Goal: Transaction & Acquisition: Purchase product/service

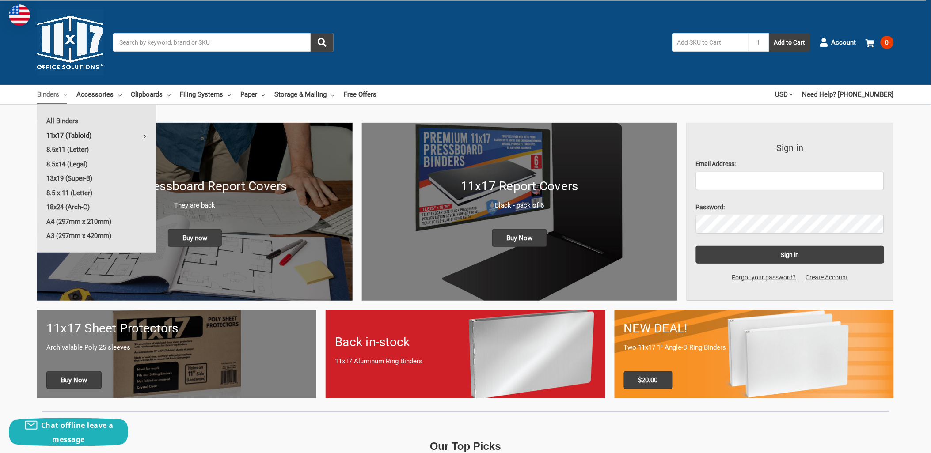
click at [79, 136] on link "11x17 (Tabloid)" at bounding box center [96, 136] width 119 height 14
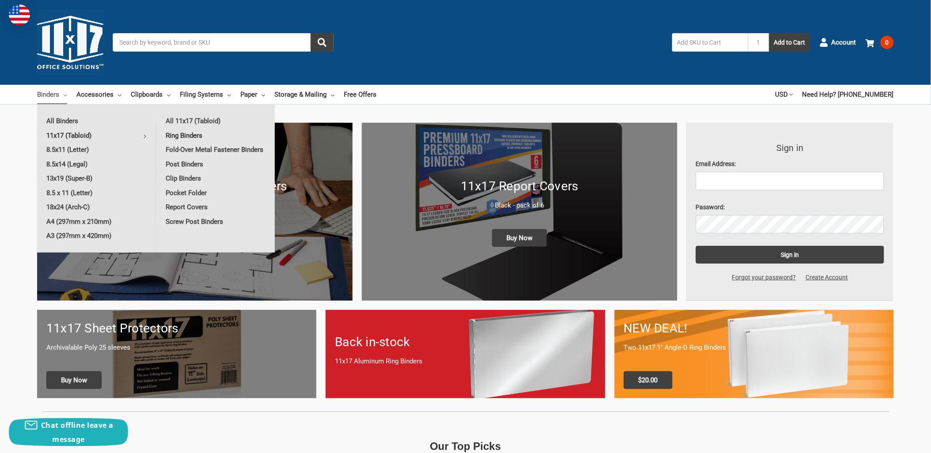
click at [197, 134] on link "Ring Binders" at bounding box center [215, 136] width 118 height 14
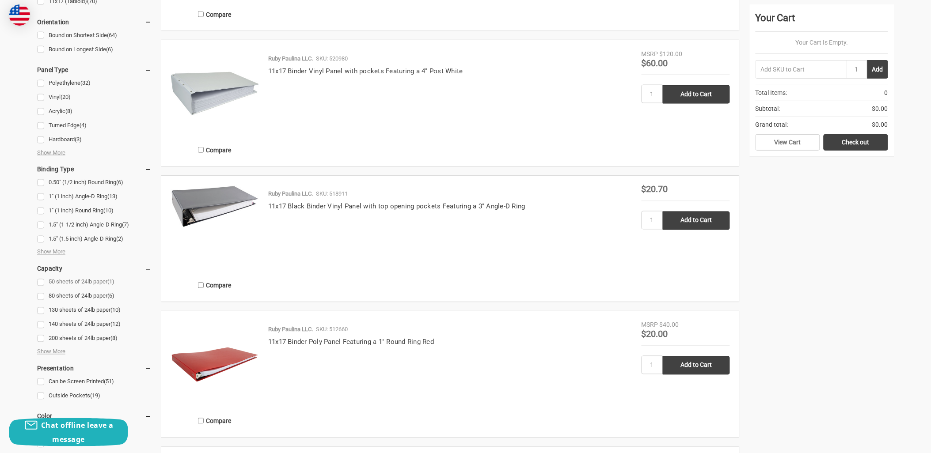
scroll to position [442, 0]
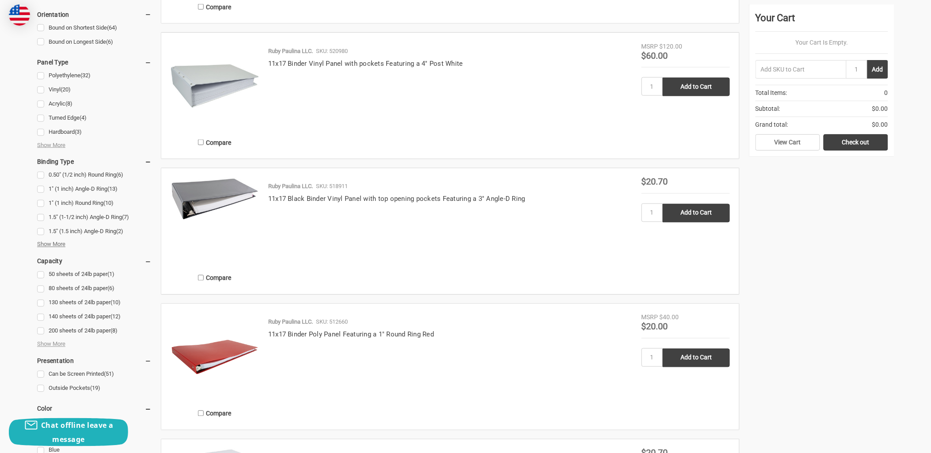
click at [53, 246] on span "Show More" at bounding box center [51, 244] width 28 height 9
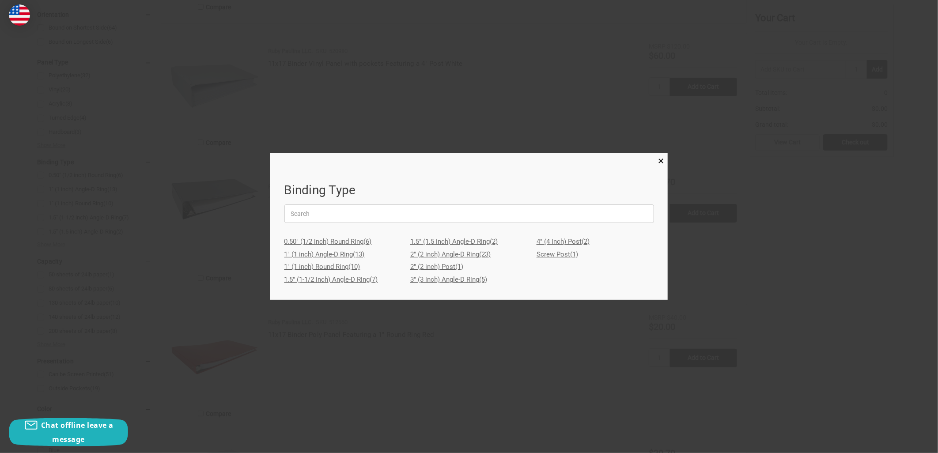
click at [427, 269] on link "2" (2 inch) Post (1)" at bounding box center [469, 267] width 118 height 13
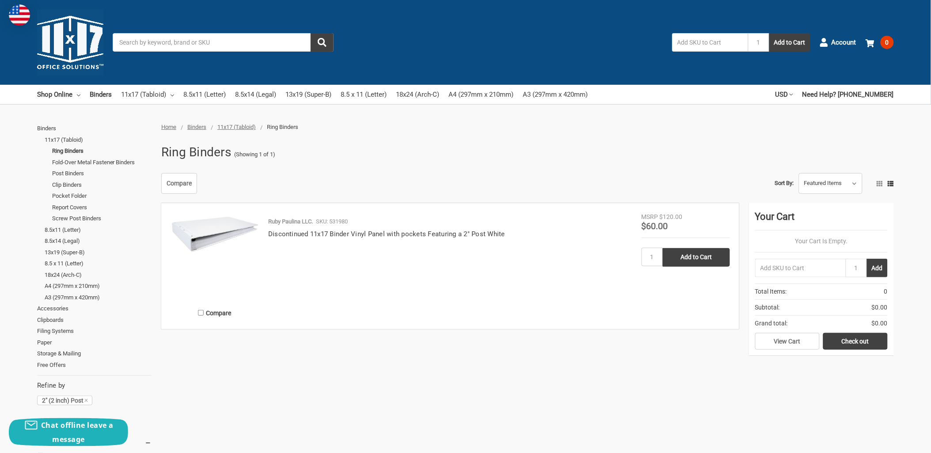
click at [211, 225] on img at bounding box center [215, 234] width 88 height 44
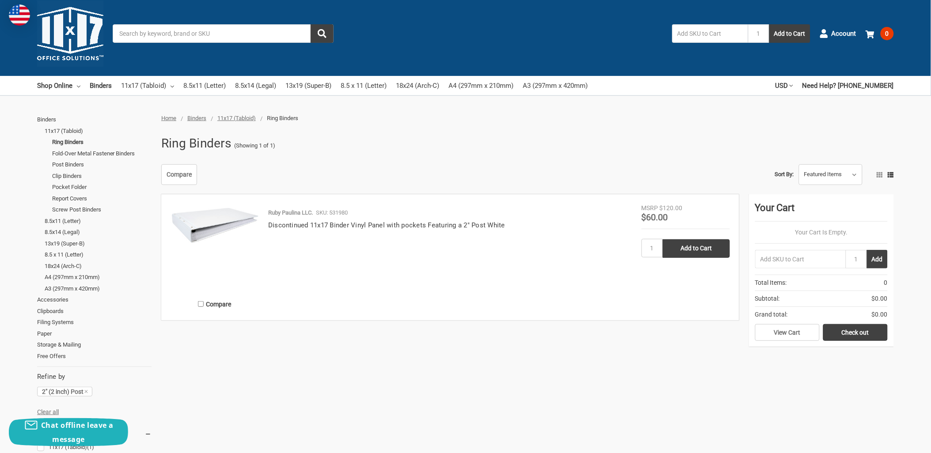
scroll to position [196, 0]
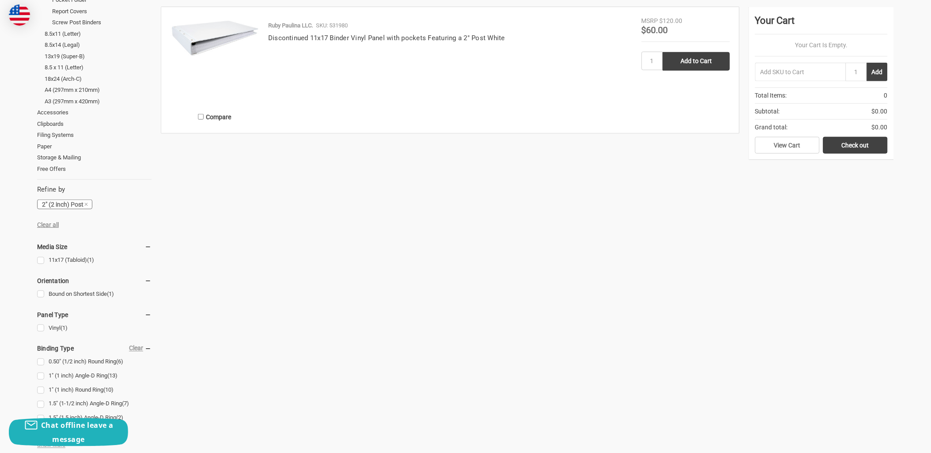
click at [87, 204] on icon at bounding box center [85, 204] width 5 height 5
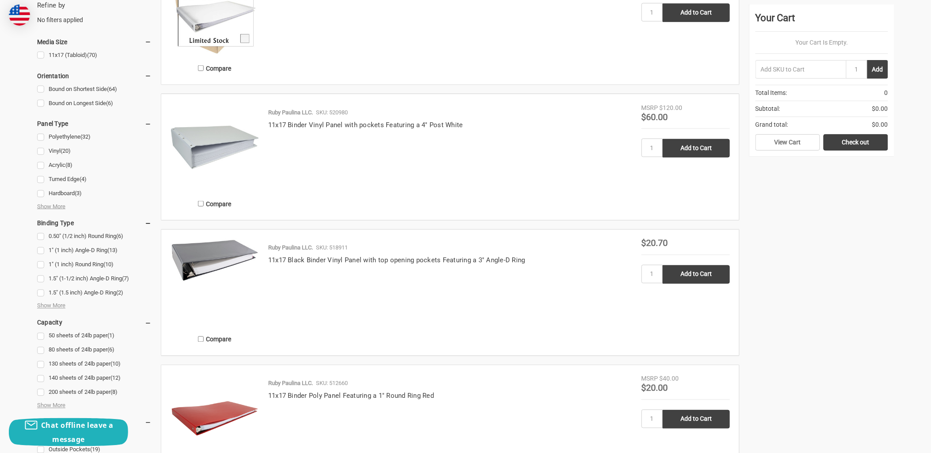
scroll to position [392, 0]
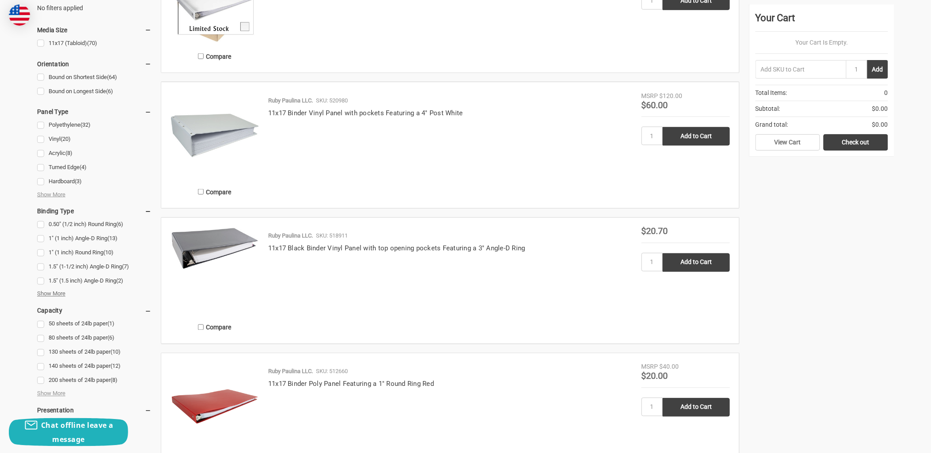
drag, startPoint x: 47, startPoint y: 292, endPoint x: 116, endPoint y: 325, distance: 76.1
click at [48, 292] on span "Show More" at bounding box center [51, 294] width 28 height 9
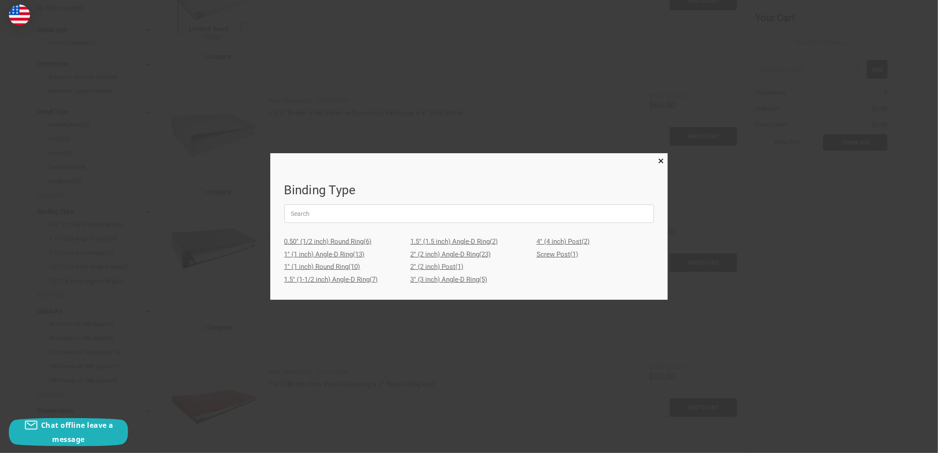
click at [469, 254] on link "2" (2 inch) Angle-D Ring (23)" at bounding box center [469, 254] width 118 height 13
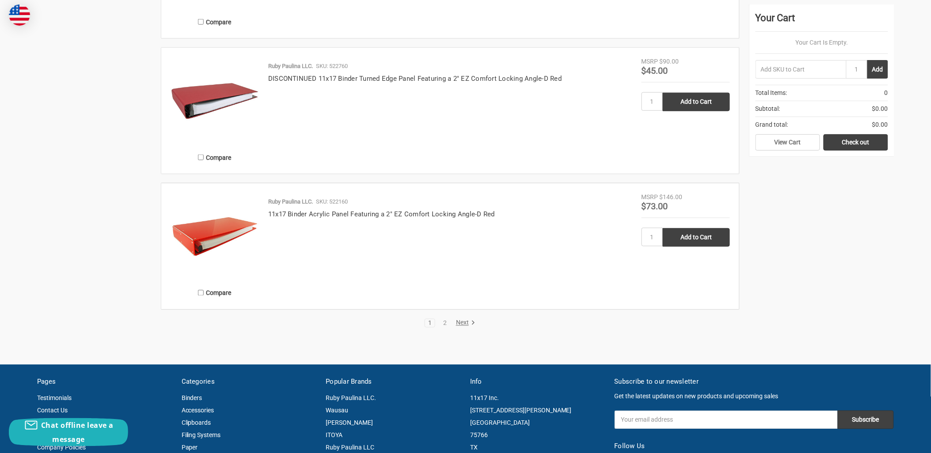
scroll to position [1521, 0]
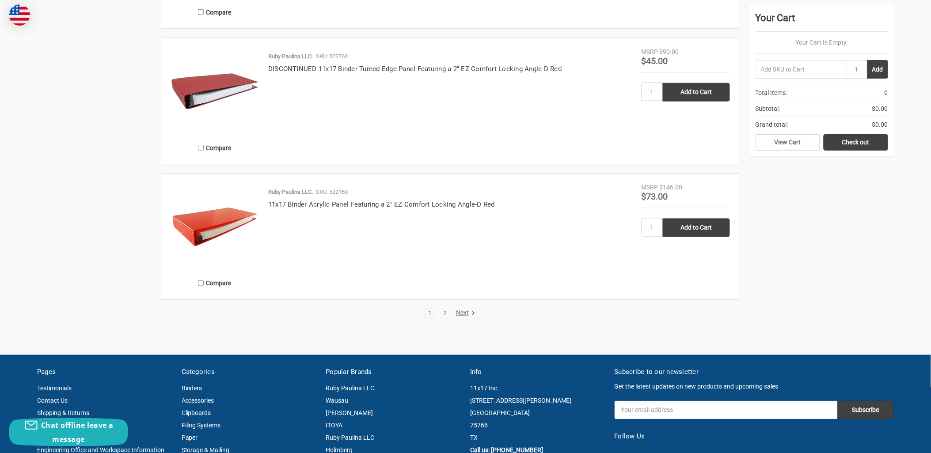
click at [444, 312] on link "2" at bounding box center [445, 314] width 10 height 6
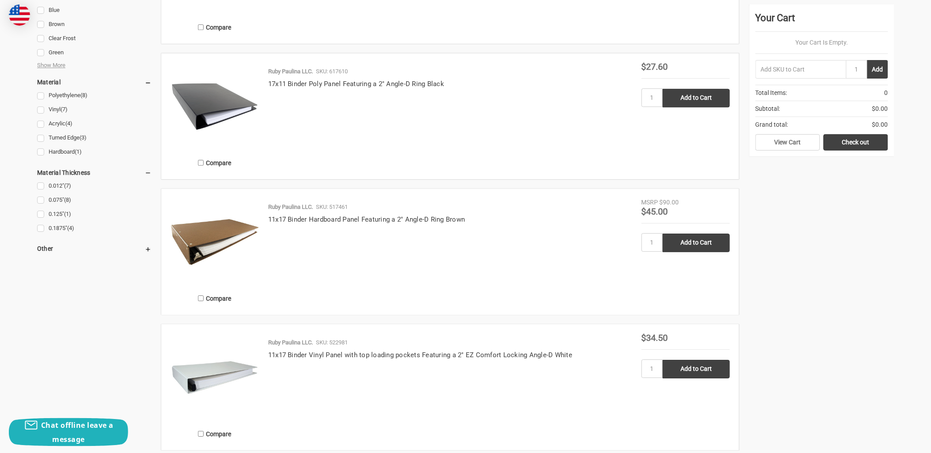
scroll to position [1031, 0]
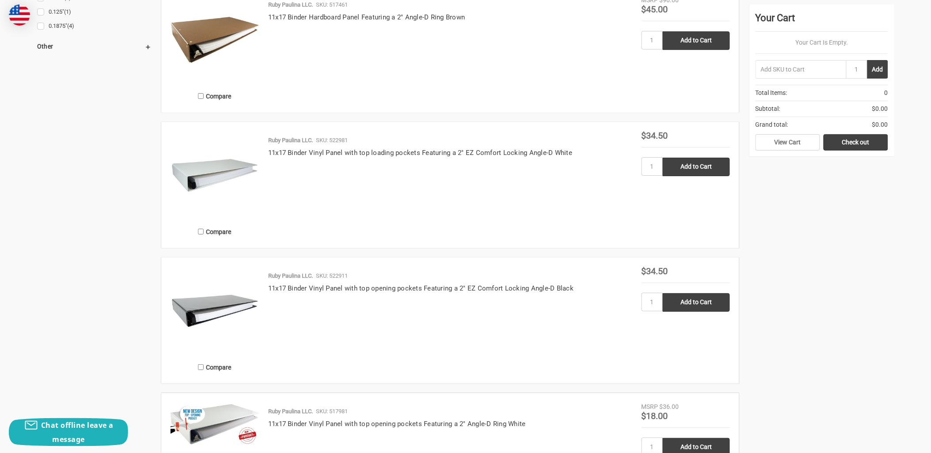
click at [212, 172] on img at bounding box center [215, 175] width 88 height 88
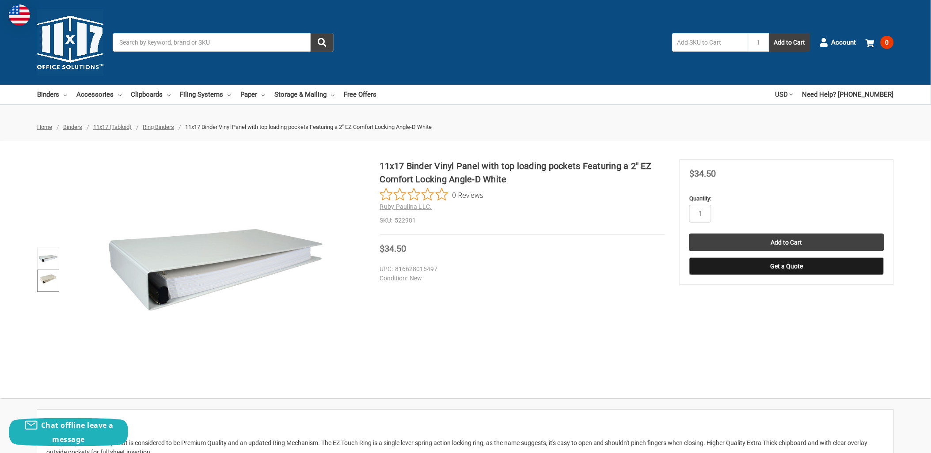
drag, startPoint x: 46, startPoint y: 277, endPoint x: 45, endPoint y: 262, distance: 14.6
click at [46, 277] on img at bounding box center [47, 277] width 19 height 13
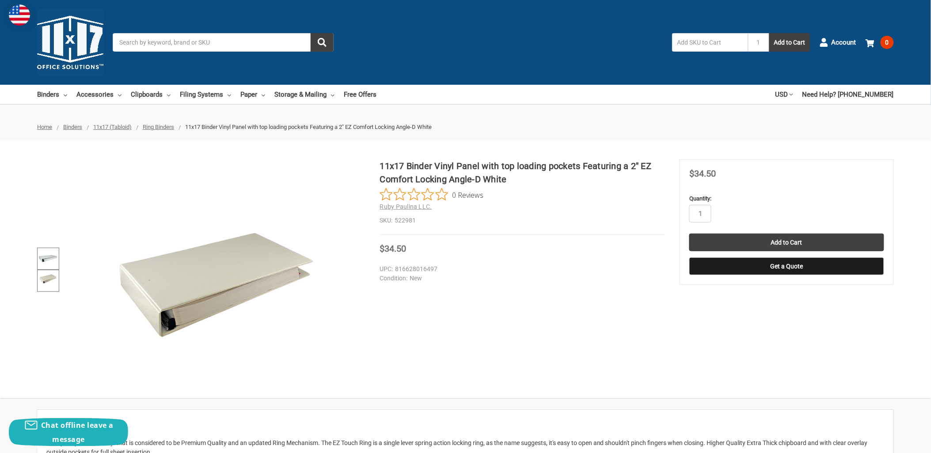
click at [44, 257] on img at bounding box center [47, 258] width 19 height 19
